Goal: Task Accomplishment & Management: Use online tool/utility

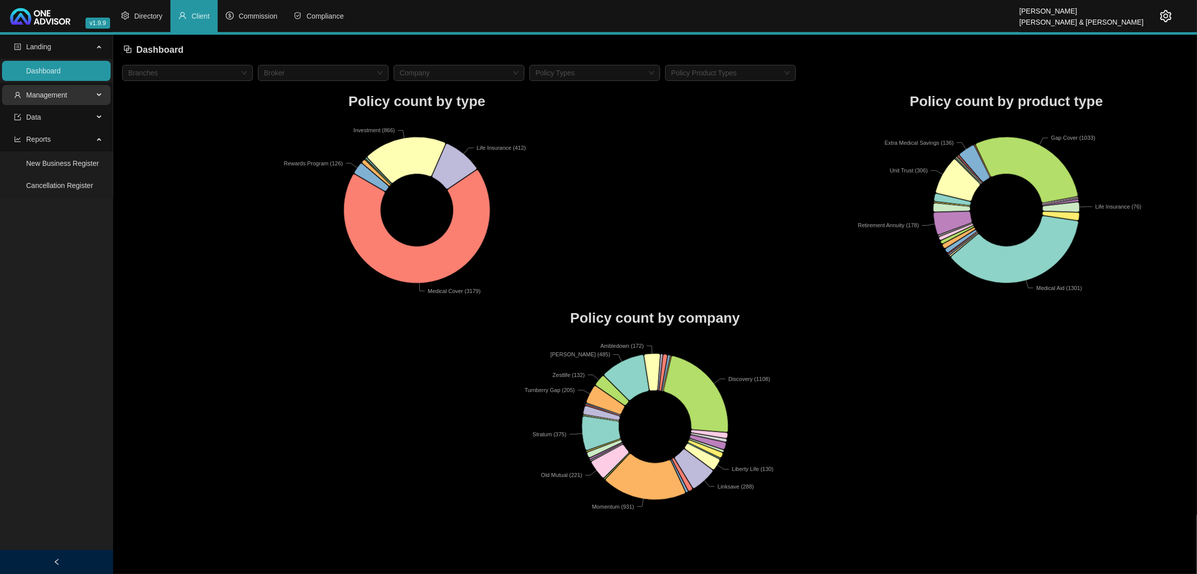
click at [99, 95] on icon at bounding box center [100, 95] width 5 height 0
click at [44, 165] on link "Tasks" at bounding box center [35, 163] width 18 height 8
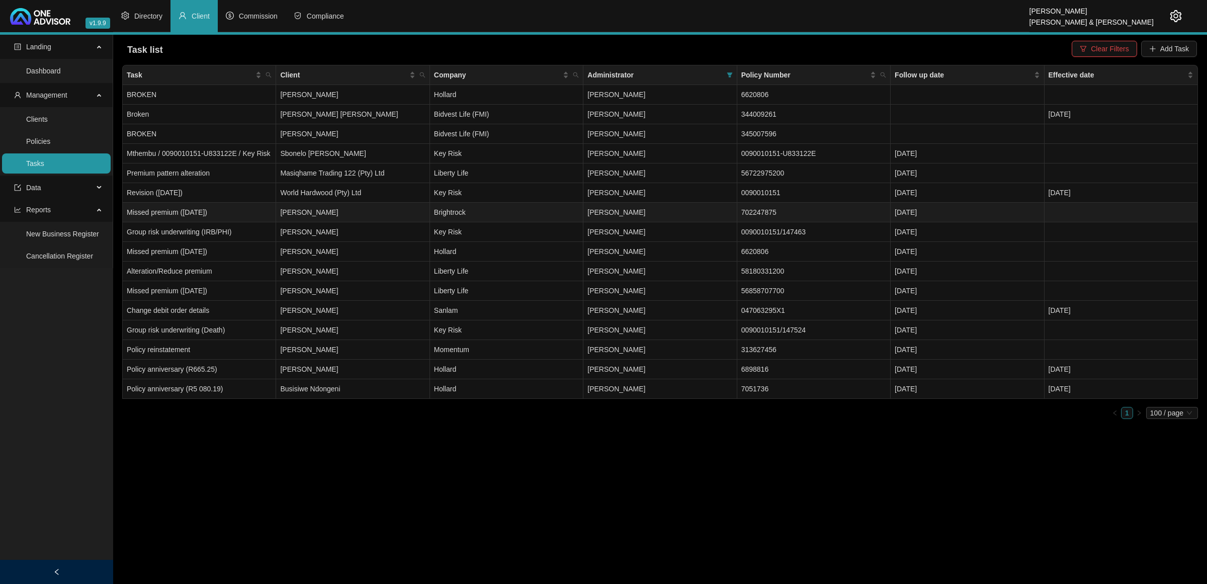
click at [358, 210] on td "[PERSON_NAME]" at bounding box center [352, 213] width 153 height 20
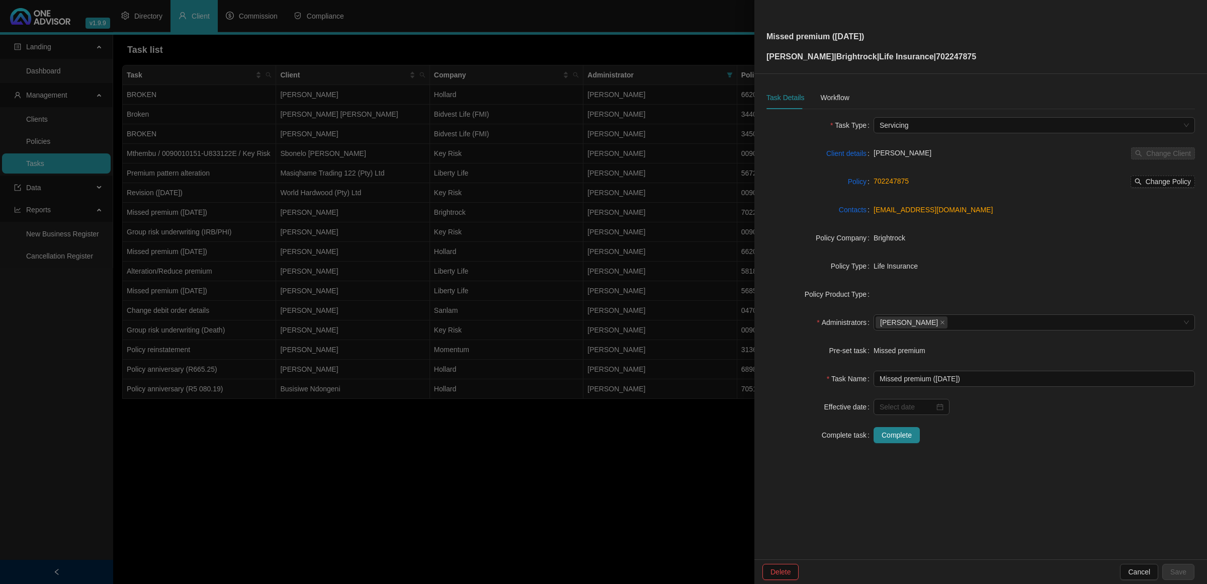
click at [539, 486] on div at bounding box center [603, 292] width 1207 height 584
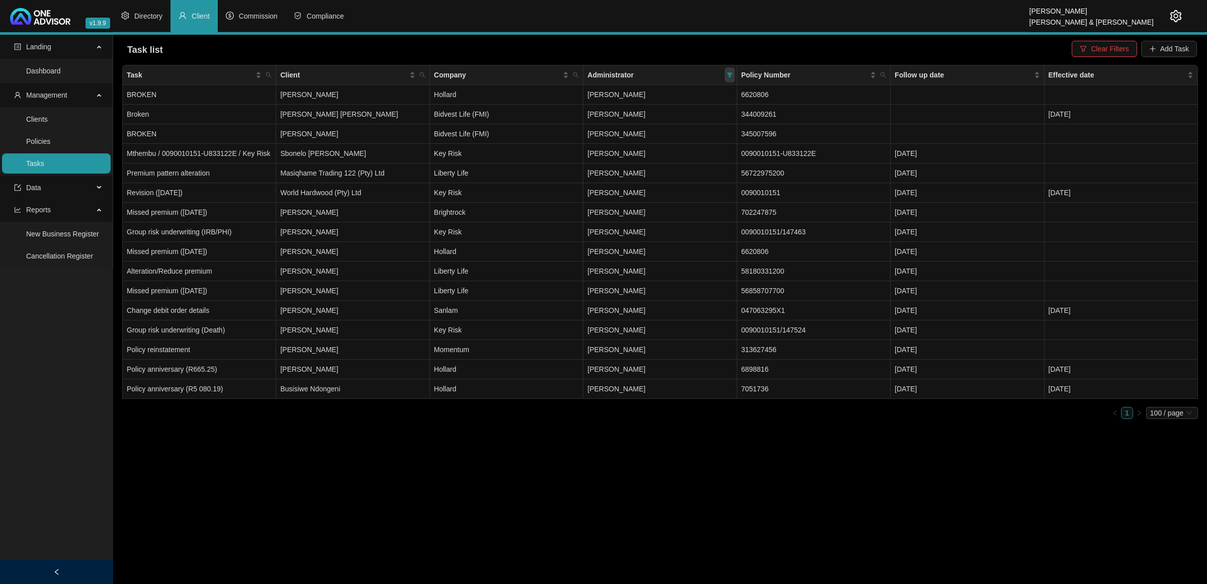
click at [727, 73] on icon "filter" at bounding box center [730, 75] width 6 height 6
click at [656, 161] on span "[PERSON_NAME]" at bounding box center [629, 159] width 62 height 8
checkbox input "false"
click at [720, 235] on span "OK" at bounding box center [722, 231] width 10 height 11
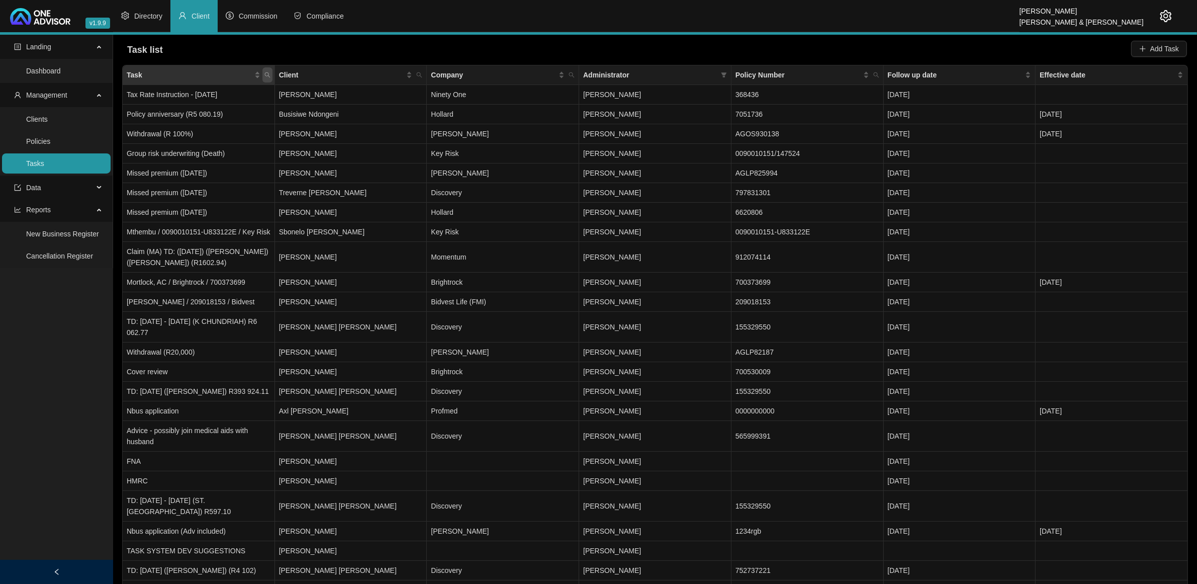
click at [268, 75] on icon "search" at bounding box center [268, 75] width 6 height 6
type input "broken"
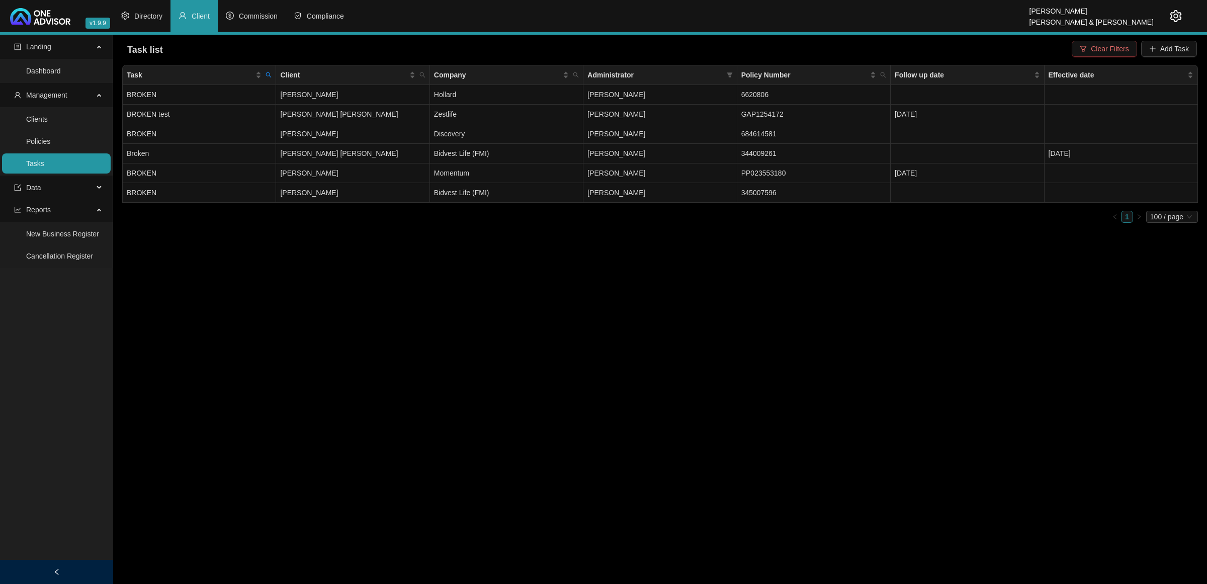
click at [1113, 44] on span "Clear Filters" at bounding box center [1110, 48] width 38 height 11
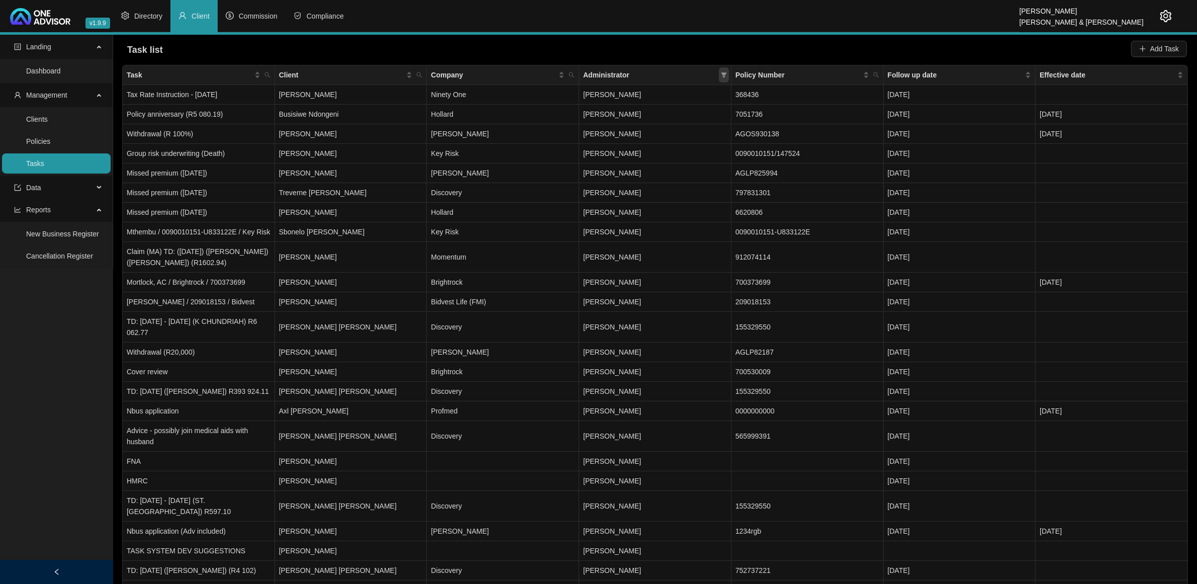
click at [723, 79] on span at bounding box center [724, 74] width 10 height 15
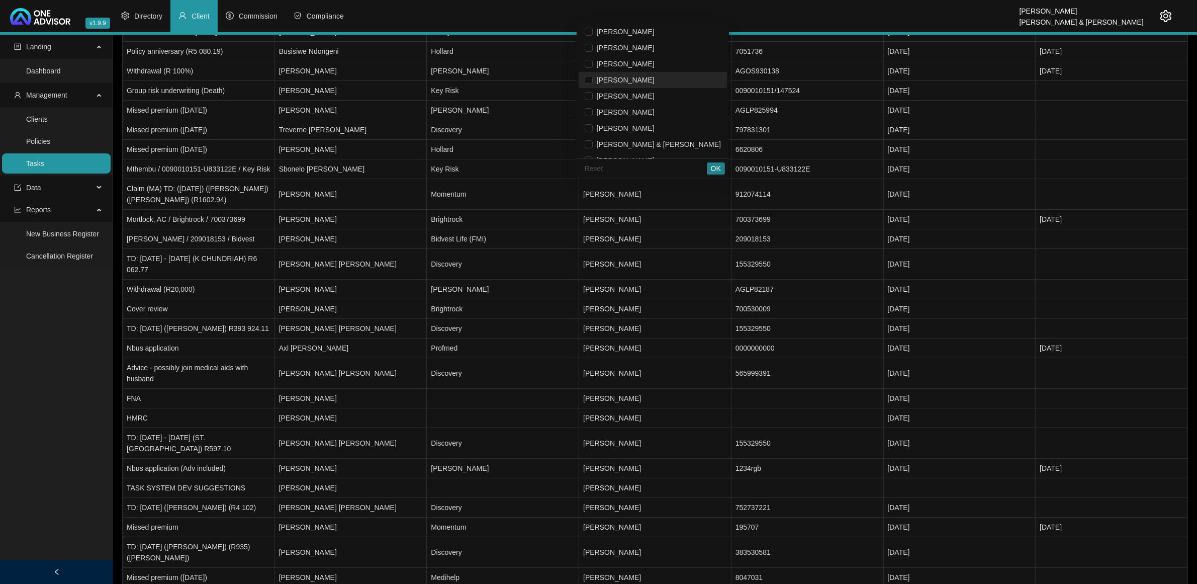
click at [652, 85] on li "[PERSON_NAME]" at bounding box center [653, 80] width 148 height 16
checkbox input "true"
click at [714, 164] on span "OK" at bounding box center [716, 168] width 10 height 11
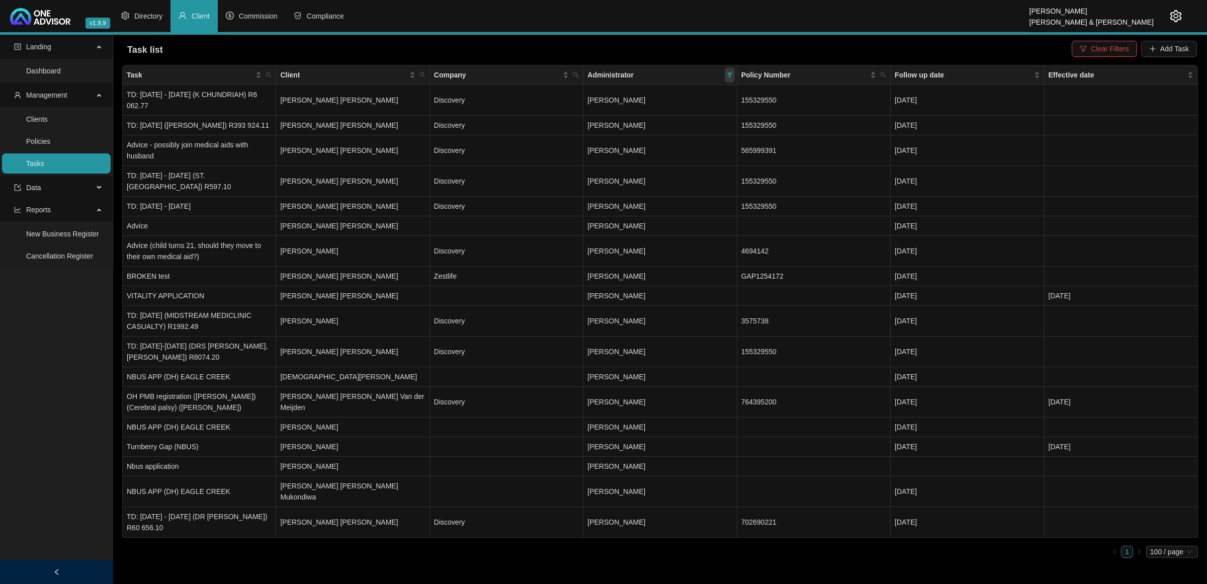
click at [731, 76] on icon "filter" at bounding box center [730, 75] width 6 height 6
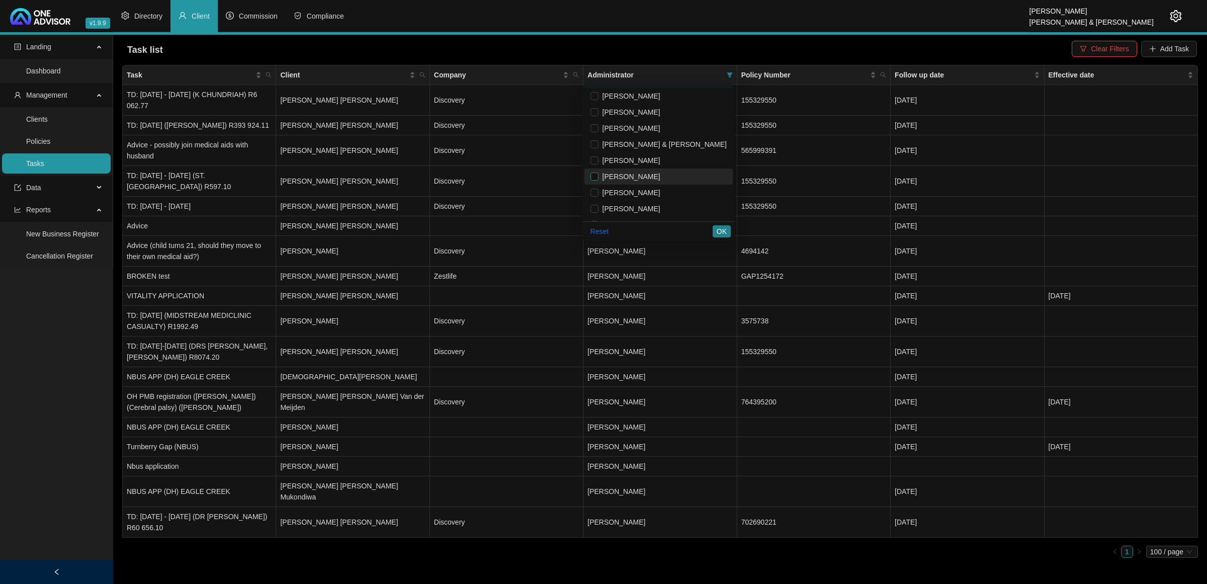
click at [598, 179] on input "checkbox" at bounding box center [594, 176] width 8 height 8
checkbox input "true"
click at [598, 143] on input "checkbox" at bounding box center [594, 143] width 8 height 8
checkbox input "false"
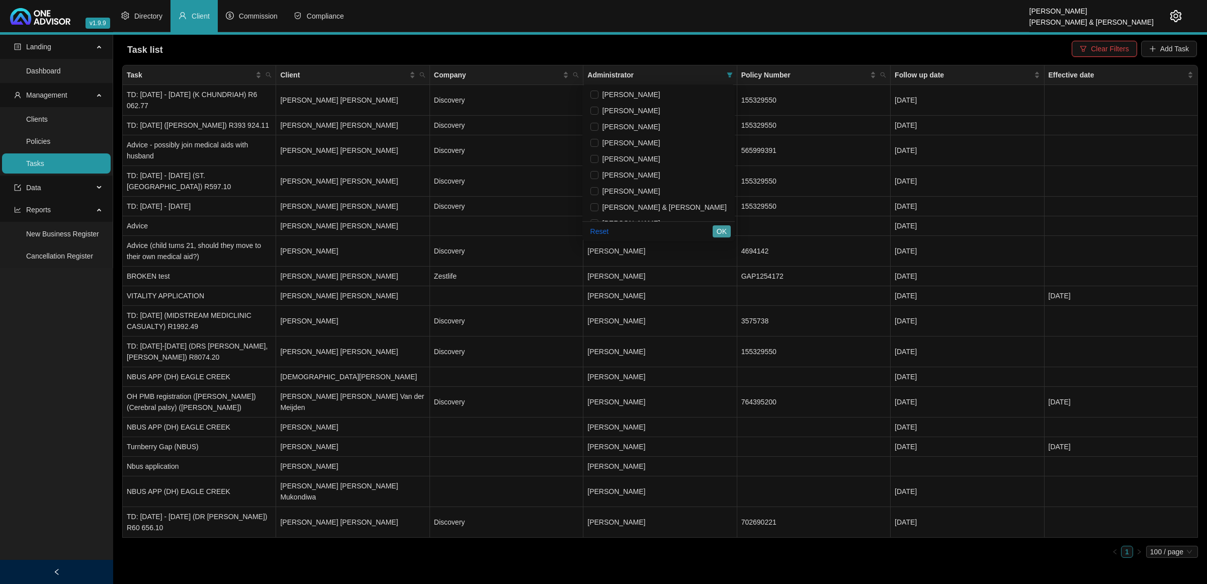
click at [730, 228] on button "OK" at bounding box center [722, 231] width 18 height 12
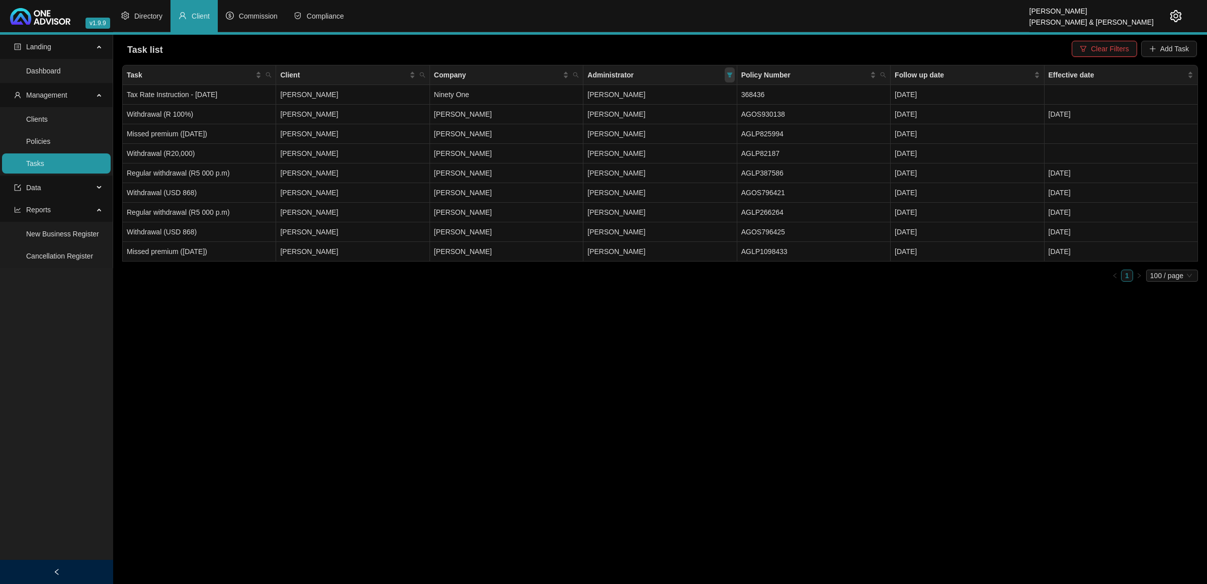
click at [731, 77] on icon "filter" at bounding box center [730, 75] width 6 height 6
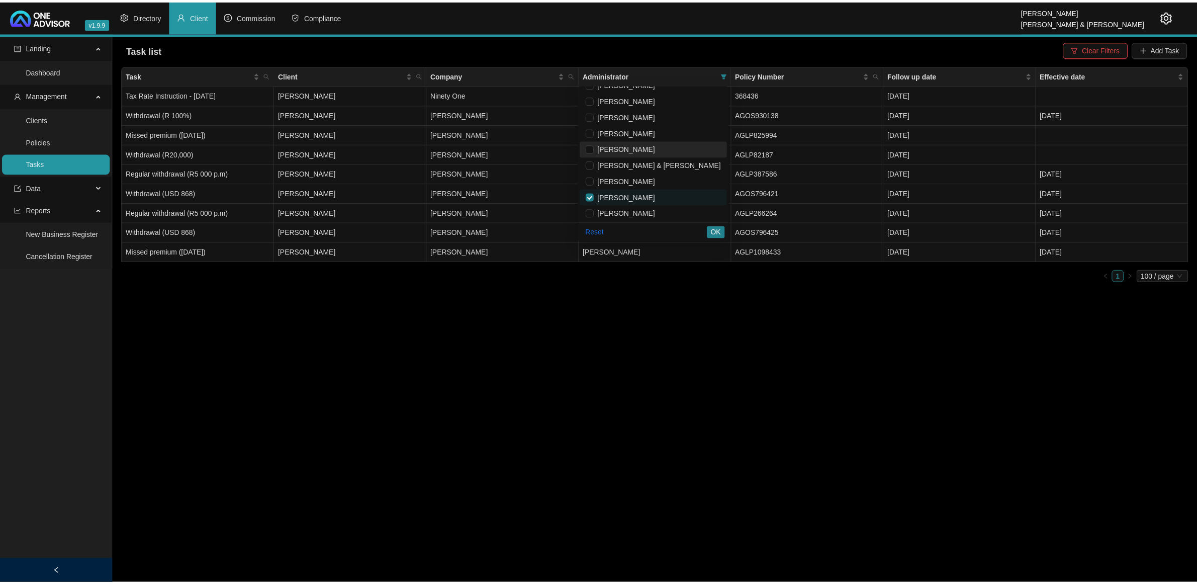
scroll to position [63, 0]
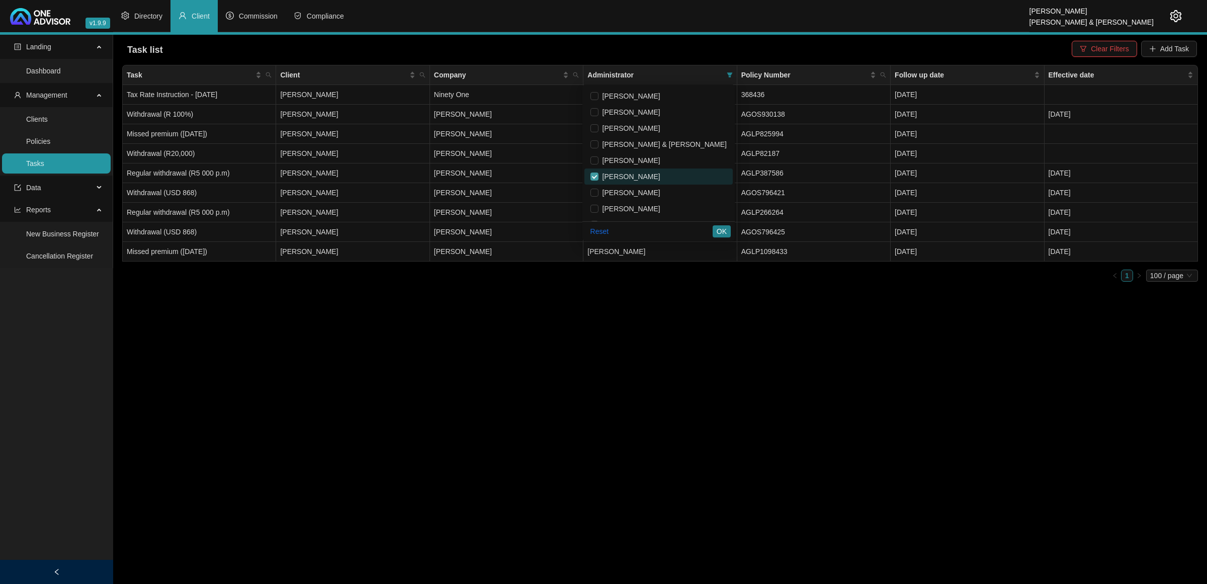
click at [598, 180] on input "checkbox" at bounding box center [594, 176] width 8 height 8
checkbox input "false"
click at [639, 195] on span "[PERSON_NAME]" at bounding box center [629, 193] width 62 height 8
checkbox input "true"
click at [719, 229] on span "OK" at bounding box center [722, 231] width 10 height 11
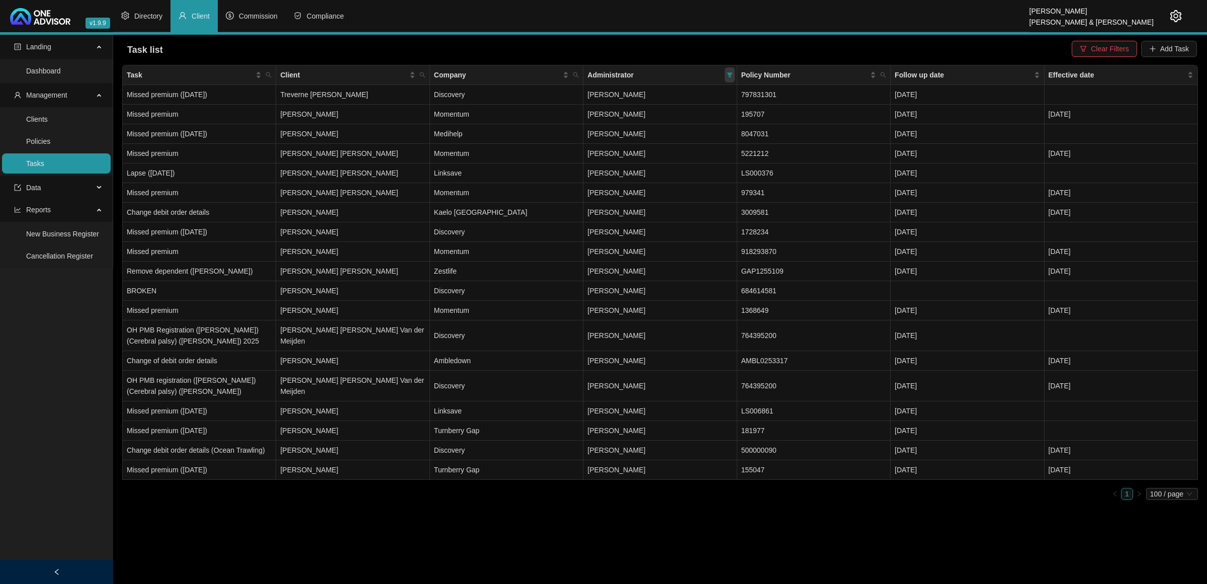
click at [730, 74] on icon "filter" at bounding box center [730, 74] width 6 height 5
click at [660, 205] on span "[PERSON_NAME]" at bounding box center [629, 209] width 62 height 8
checkbox input "true"
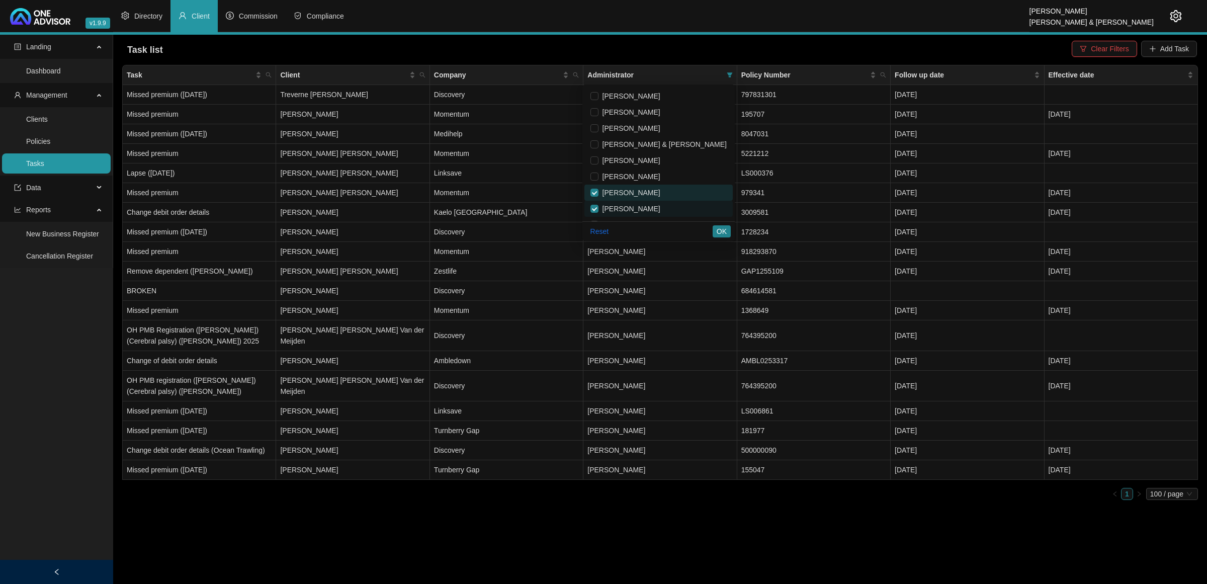
click at [660, 194] on span "[PERSON_NAME]" at bounding box center [629, 193] width 62 height 8
checkbox input "false"
click at [723, 235] on span "OK" at bounding box center [722, 231] width 10 height 11
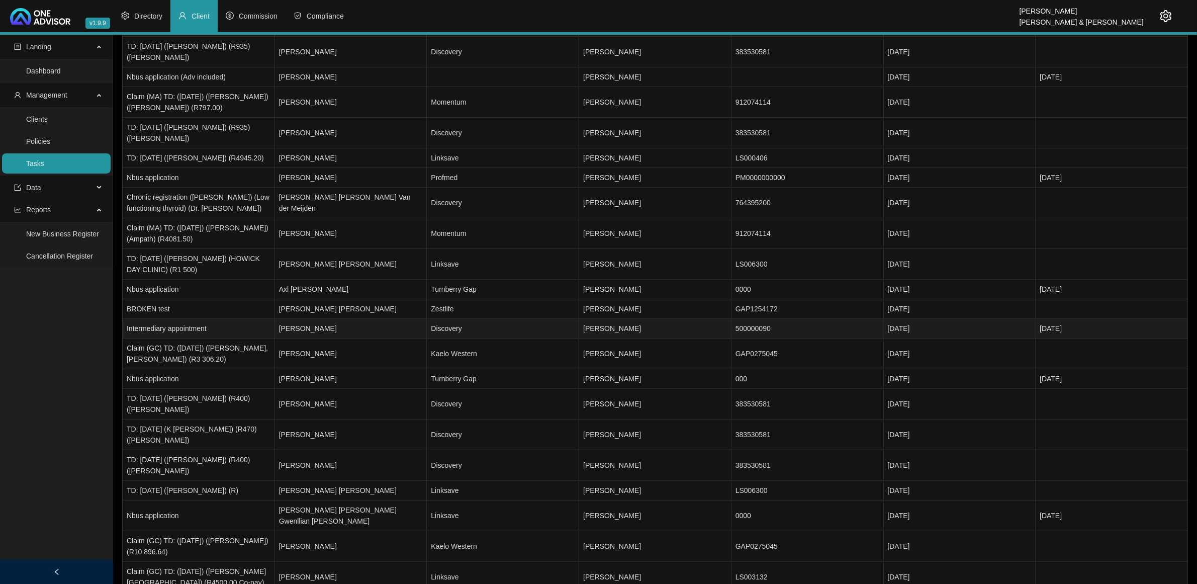
scroll to position [0, 0]
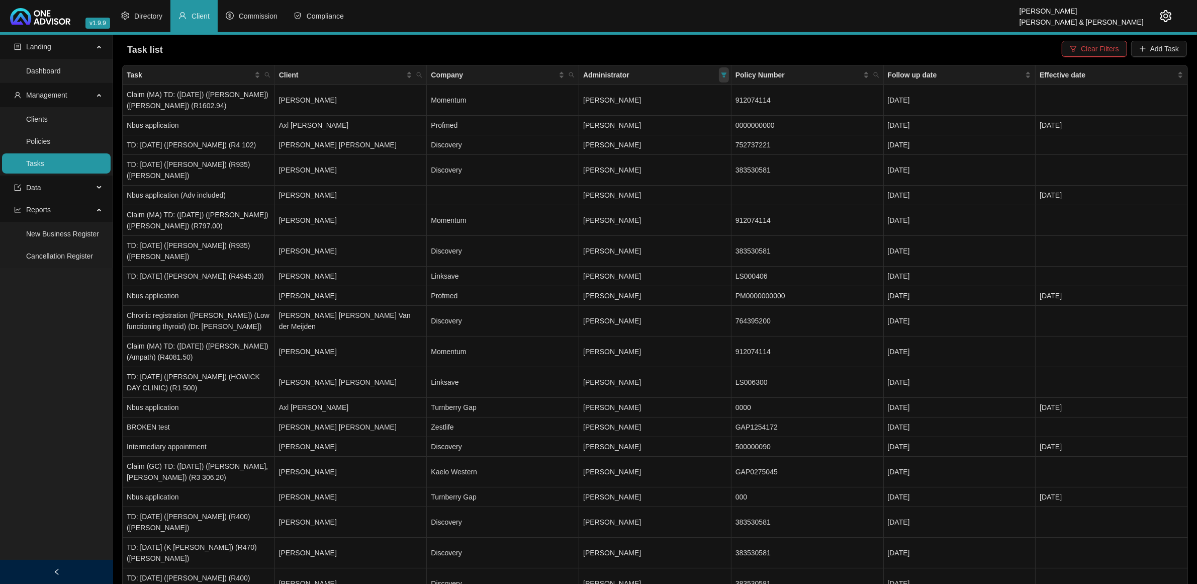
click at [721, 70] on span at bounding box center [724, 74] width 10 height 15
click at [647, 161] on span "[PERSON_NAME]" at bounding box center [624, 159] width 62 height 8
checkbox input "true"
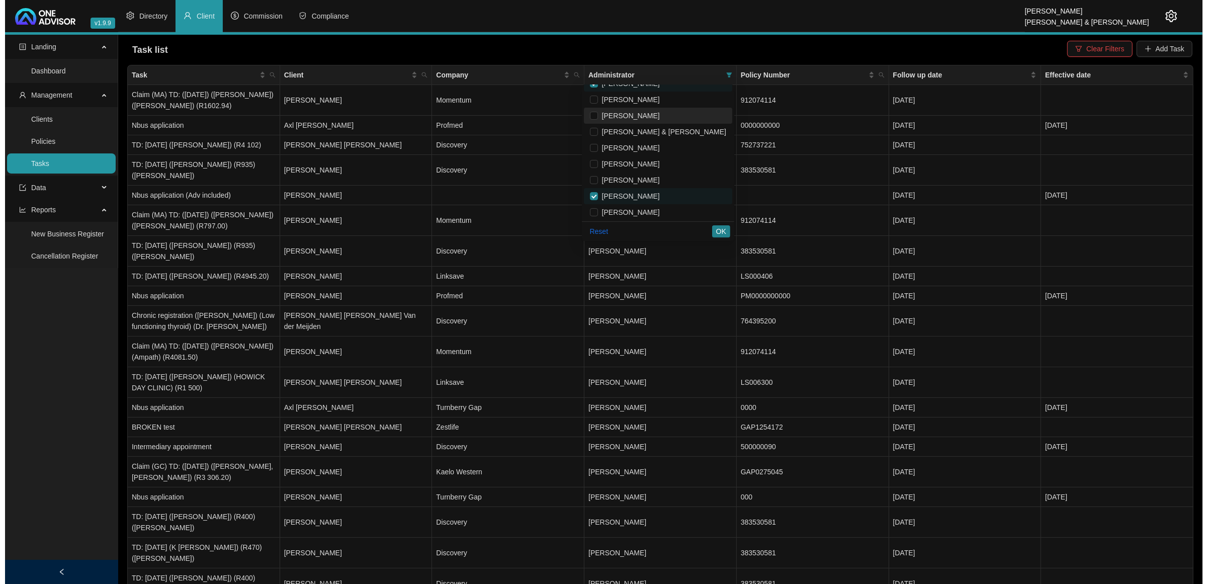
scroll to position [76, 0]
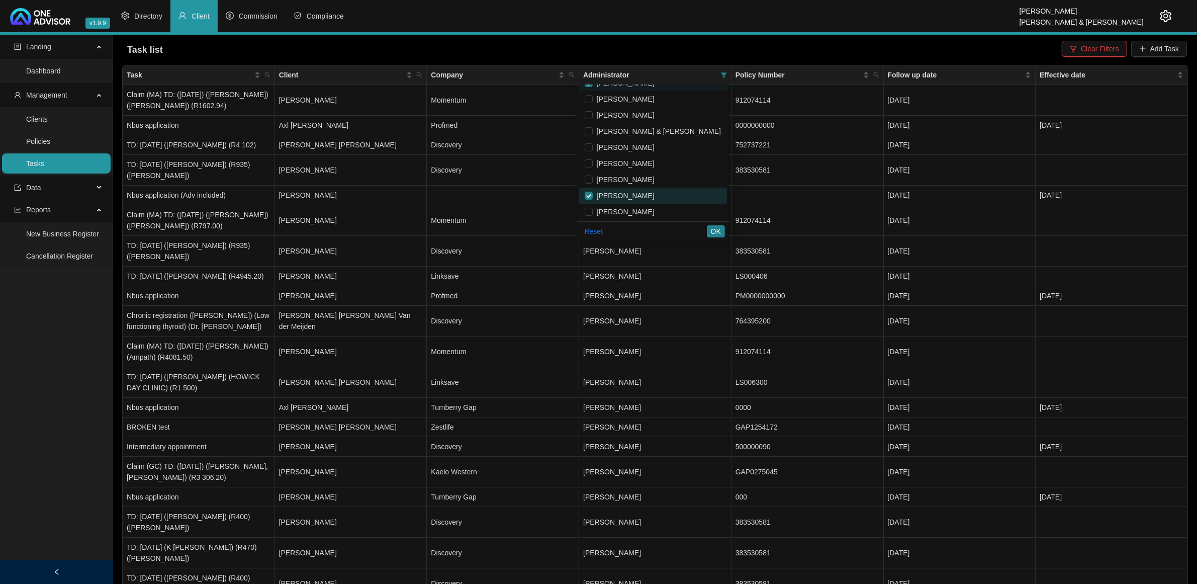
click at [637, 195] on span "[PERSON_NAME]" at bounding box center [624, 196] width 62 height 8
checkbox input "false"
click at [711, 229] on button "OK" at bounding box center [716, 231] width 18 height 12
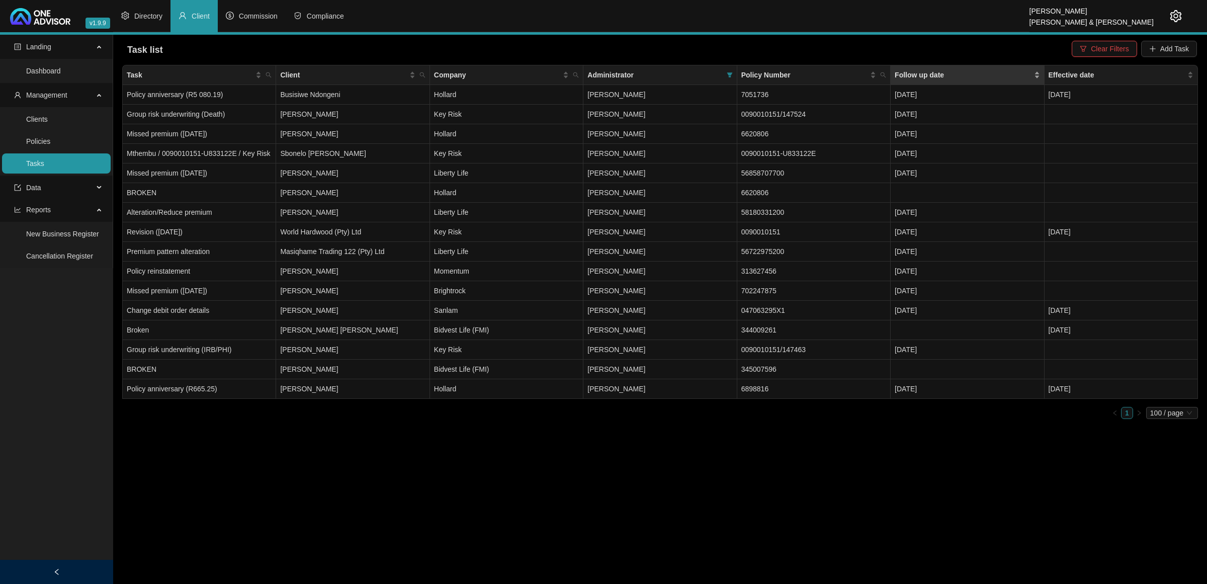
click at [1034, 72] on div "Follow up date" at bounding box center [967, 74] width 145 height 11
